Goal: Task Accomplishment & Management: Use online tool/utility

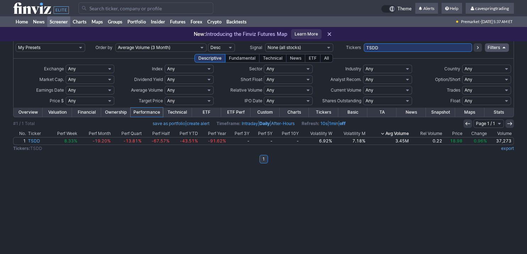
click at [364, 43] on input "TSDD" at bounding box center [418, 47] width 109 height 9
type input "PGX,MUB,MBB,VCSH,INDA,JEPQ,SPTL,SPIB, EWJ,IEF,VTEB,AHSR,IJH,BND,HYG,EWZ,LQD ,SL…"
click at [478, 51] on button at bounding box center [478, 47] width 9 height 9
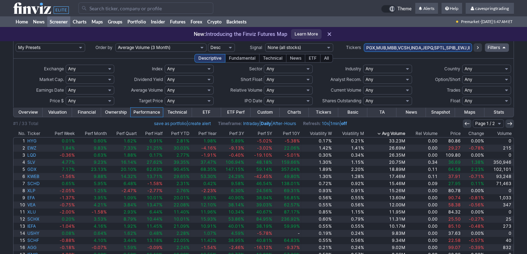
click at [394, 48] on input "PGX,MUB,MBB,VCSH,INDA,JEPQ,SPTL,SPIB,,EWJ,IEF,VTEB,AHSR,IJH,BND,HYG,EWZ,LQD,SLV…" at bounding box center [418, 47] width 109 height 9
type input "gdxj,gdx"
